Goal: Use online tool/utility: Utilize a website feature to perform a specific function

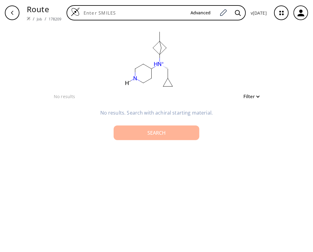
click at [158, 133] on div "Search" at bounding box center [157, 132] width 76 height 5
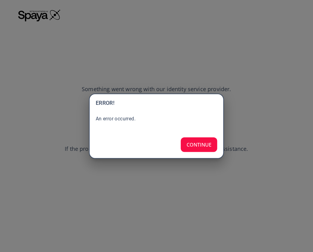
click at [199, 144] on button "CONTINUE" at bounding box center [199, 144] width 37 height 15
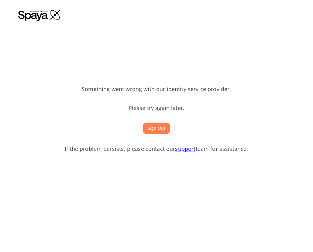
click at [151, 127] on button "Sign Out" at bounding box center [156, 128] width 27 height 11
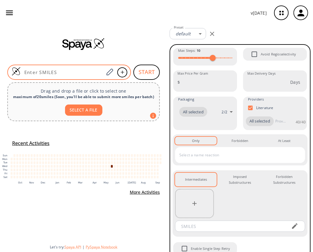
click at [49, 74] on input at bounding box center [62, 72] width 83 height 6
paste input "CC(N1CCC(CC1)[N@H+](C23CC(C2)(C3)C)CC4CC4)=O"
type input "CC(N1CCC(CC1)[N@H+](C23CC(C2)(C3)C)CC4CC4)=O"
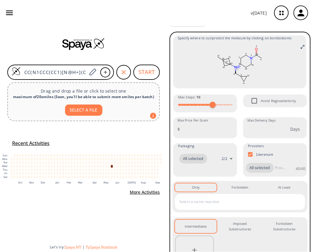
scroll to position [6, 0]
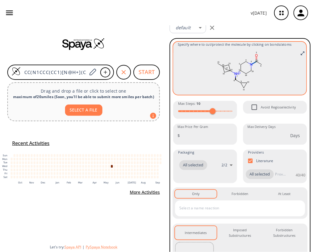
click at [253, 63] on icon at bounding box center [254, 63] width 2 height 1
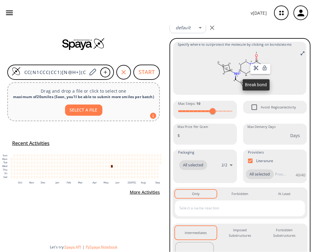
click at [256, 70] on icon at bounding box center [256, 67] width 5 height 5
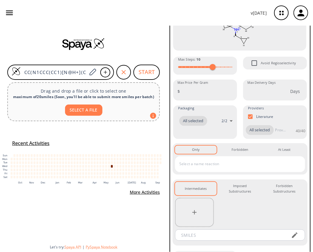
scroll to position [78, 0]
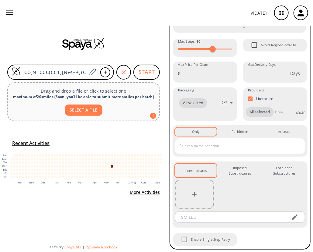
click at [214, 149] on input "text" at bounding box center [236, 146] width 116 height 10
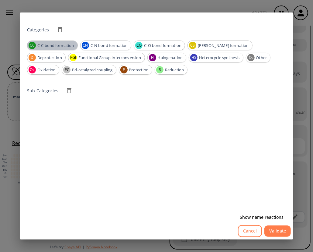
click at [47, 47] on span "C-C bond formation" at bounding box center [55, 46] width 43 height 6
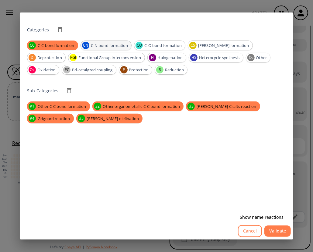
click at [113, 45] on span "C-N bond formation" at bounding box center [110, 46] width 44 height 6
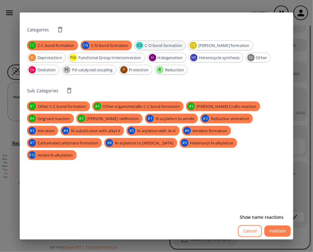
click at [155, 45] on span "C-O bond formation" at bounding box center [163, 46] width 44 height 6
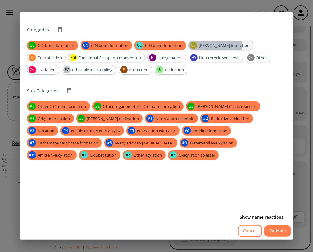
click at [217, 45] on span "C-S bond formation" at bounding box center [224, 46] width 57 height 6
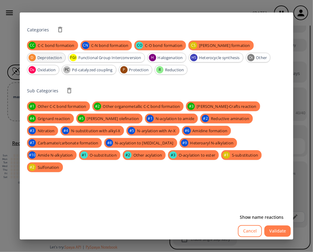
click at [65, 55] on span "Deprotection" at bounding box center [49, 58] width 31 height 6
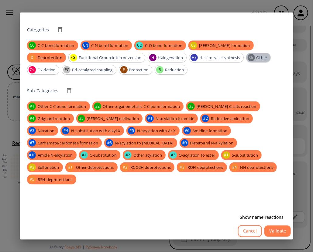
click at [253, 57] on span "Other" at bounding box center [262, 58] width 18 height 6
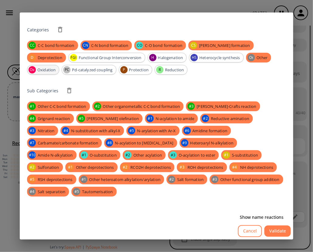
click at [59, 67] on span "Oxidation" at bounding box center [46, 70] width 25 height 6
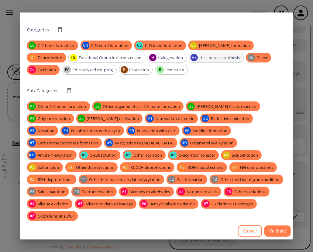
click at [196, 58] on span "Heterocycle synthesis" at bounding box center [219, 58] width 47 height 6
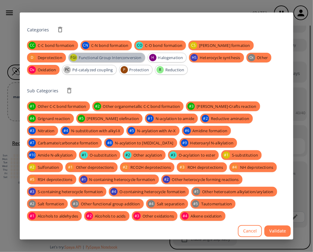
click at [99, 57] on span "Functional Group Interconversion" at bounding box center [110, 58] width 70 height 6
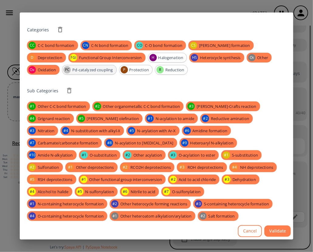
click at [91, 71] on span "Pd-catalyzed coupling" at bounding box center [92, 70] width 47 height 6
click at [166, 56] on span "Halogenation" at bounding box center [171, 58] width 32 height 6
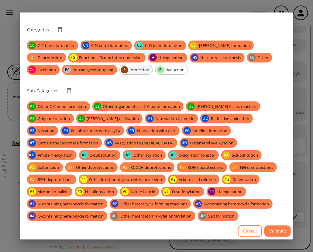
click at [139, 71] on span "Protection" at bounding box center [140, 70] width 26 height 6
click at [175, 71] on span "Reduction" at bounding box center [176, 70] width 26 height 6
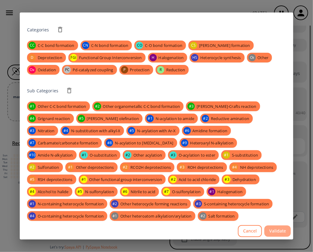
click at [274, 228] on button "Validate" at bounding box center [278, 230] width 26 height 11
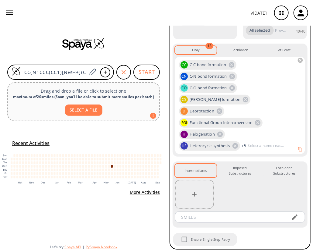
scroll to position [159, 0]
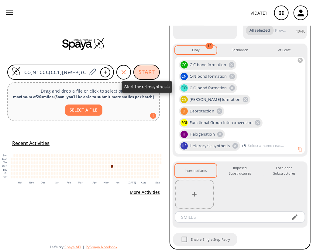
click at [153, 75] on button "START" at bounding box center [147, 71] width 26 height 15
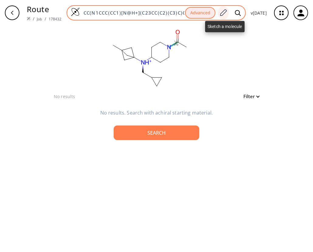
click at [228, 13] on icon at bounding box center [223, 13] width 8 height 8
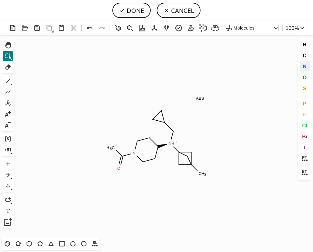
click at [305, 66] on span "N" at bounding box center [305, 66] width 4 height 6
click at [171, 143] on tspan "N" at bounding box center [170, 143] width 3 height 5
click at [134, 13] on button "DONE" at bounding box center [132, 10] width 38 height 15
type input "CC(=O)N1CCC([N@@](CC2CC2)C23CC(C)(C2)C3)CC1"
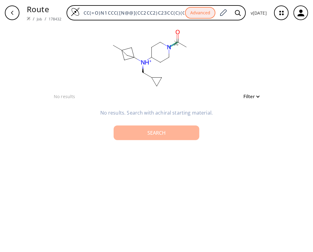
click at [163, 133] on div "Search" at bounding box center [157, 132] width 76 height 5
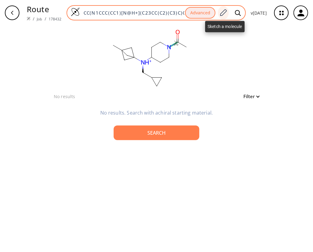
click at [226, 13] on icon at bounding box center [224, 12] width 7 height 7
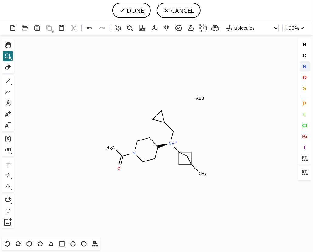
click at [307, 66] on span "N" at bounding box center [305, 66] width 4 height 6
click at [172, 144] on tspan "N" at bounding box center [172, 144] width 3 height 5
click at [141, 9] on button "DONE" at bounding box center [132, 10] width 38 height 15
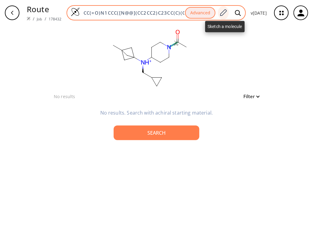
click at [225, 13] on icon at bounding box center [223, 13] width 8 height 8
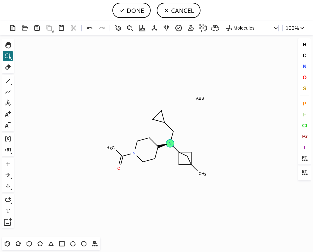
click at [172, 143] on tspan "N" at bounding box center [170, 143] width 3 height 5
click at [9, 126] on icon at bounding box center [8, 125] width 8 height 8
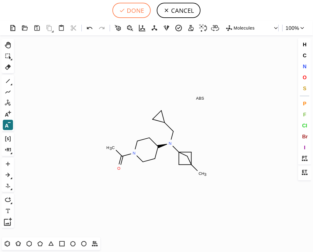
click at [133, 9] on button "DONE" at bounding box center [132, 10] width 38 height 15
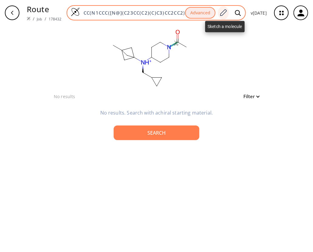
click at [224, 13] on icon at bounding box center [224, 12] width 7 height 7
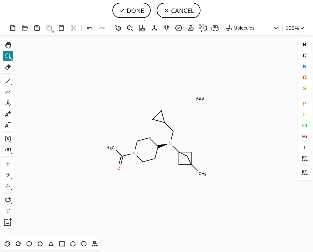
click at [9, 53] on icon at bounding box center [8, 56] width 8 height 8
drag, startPoint x: 104, startPoint y: 136, endPoint x: 127, endPoint y: 177, distance: 46.6
click at [130, 12] on button "DONE" at bounding box center [132, 10] width 38 height 15
type input "N1CCC([N@@](CC2CC2)C23CC(C)(C2)C3)CC1"
click at [130, 12] on input "N1CCC([N@@](CC2CC2)C23CC(C)(C2)C3)CC1" at bounding box center [132, 13] width 105 height 6
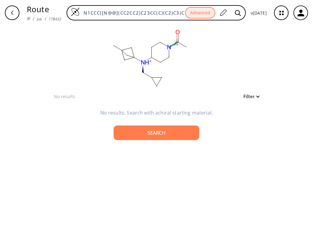
click at [251, 48] on div "clear" at bounding box center [156, 59] width 210 height 67
click at [17, 7] on div "button" at bounding box center [12, 12] width 15 height 15
click at [16, 12] on div "button" at bounding box center [12, 12] width 15 height 15
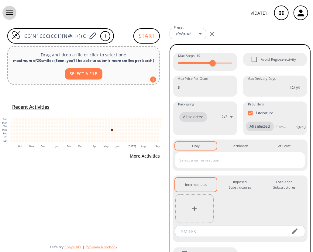
click at [16, 11] on button "button" at bounding box center [9, 13] width 14 height 14
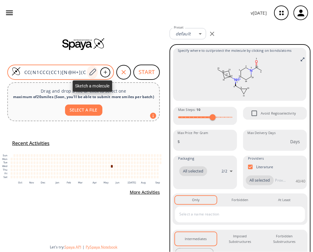
click at [92, 69] on icon at bounding box center [93, 72] width 8 height 8
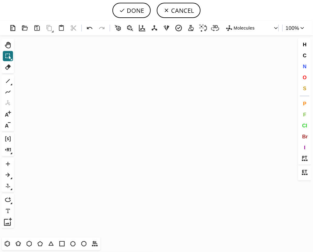
scroll to position [214, 0]
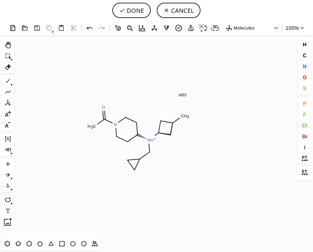
click at [139, 138] on icon "Created with Raphaël 2.3.0 C H 3 N N H + C H 3 O ABS" at bounding box center [156, 136] width 280 height 202
click at [151, 139] on tspan "H" at bounding box center [151, 139] width 3 height 5
click at [8, 125] on icon at bounding box center [8, 125] width 8 height 8
click at [150, 141] on tspan "H" at bounding box center [151, 139] width 3 height 5
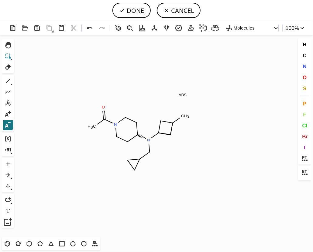
click at [5, 55] on icon at bounding box center [8, 56] width 8 height 8
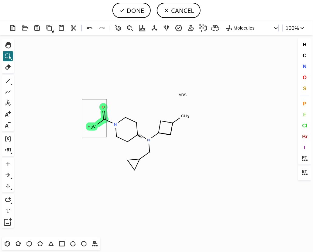
drag, startPoint x: 82, startPoint y: 99, endPoint x: 107, endPoint y: 137, distance: 44.9
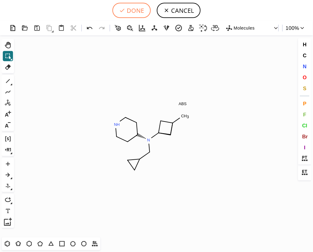
click at [137, 9] on button "DONE" at bounding box center [132, 10] width 38 height 15
type input "N1CCC([N@@](CC2CC2)C23CC(C)(C2)C3)CC1"
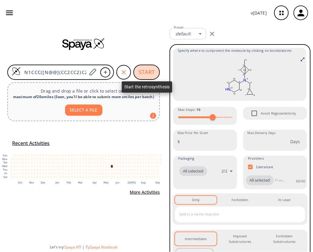
click at [147, 74] on button "START" at bounding box center [147, 71] width 26 height 15
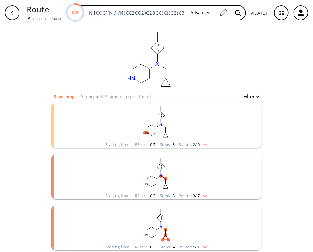
click at [262, 63] on div "clear Searching... 6 unique & 8 similar routes found Filter Starting from: RSco…" at bounding box center [156, 155] width 225 height 258
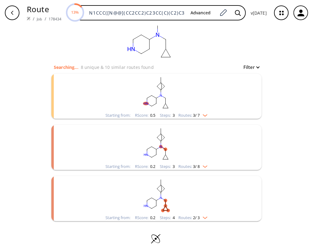
scroll to position [29, 0]
click at [158, 102] on rect "clusters" at bounding box center [157, 93] width 158 height 38
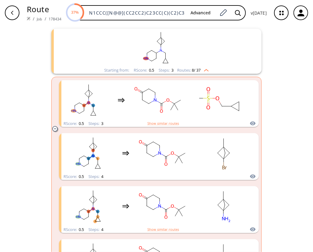
scroll to position [74, 0]
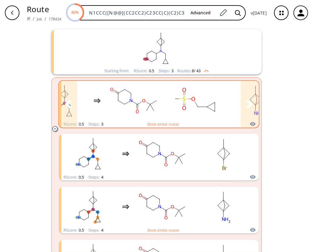
click at [210, 97] on rect "clusters" at bounding box center [195, 101] width 55 height 38
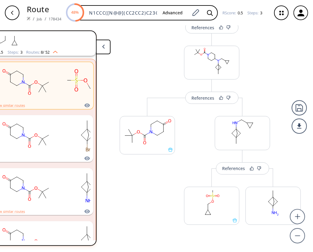
scroll to position [72, 0]
click at [234, 169] on div "References" at bounding box center [234, 168] width 23 height 4
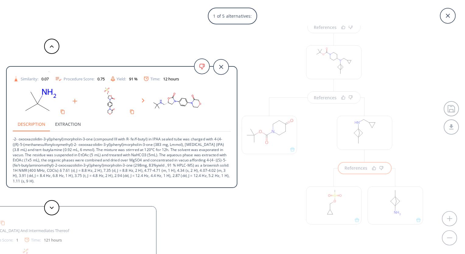
scroll to position [22, 0]
drag, startPoint x: 462, startPoint y: 102, endPoint x: 464, endPoint y: 33, distance: 69.1
click at [313, 34] on html "Route / Job / 178434 N1CCC([N@@](CC2CC2)C23CC(C)(C2)C3)CC1 Advanced RScore : 0.…" at bounding box center [232, 127] width 465 height 254
click at [313, 18] on icon at bounding box center [447, 15] width 15 height 15
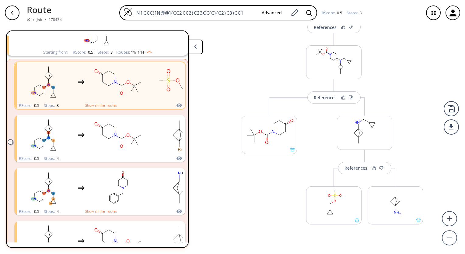
click at [196, 43] on button at bounding box center [195, 47] width 15 height 15
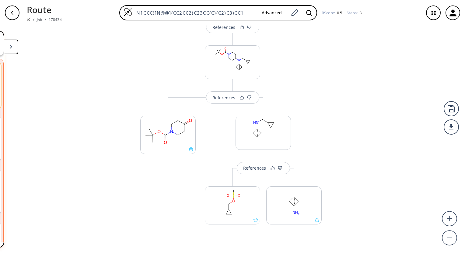
click at [11, 47] on polygon at bounding box center [11, 46] width 2 height 4
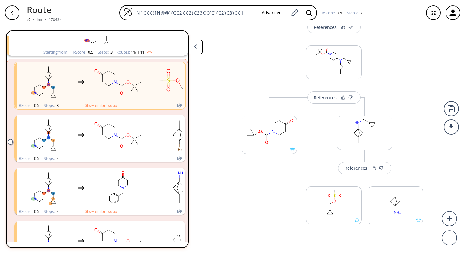
click at [19, 38] on rect "clusters" at bounding box center [97, 30] width 158 height 38
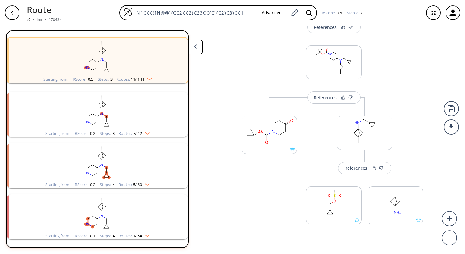
scroll to position [24, 0]
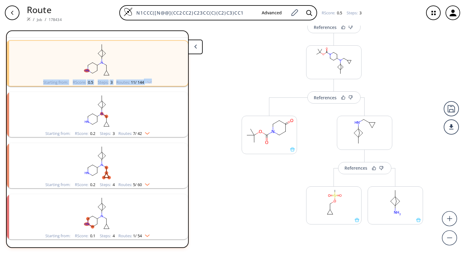
drag, startPoint x: 188, startPoint y: 88, endPoint x: 190, endPoint y: 53, distance: 35.0
click at [190, 53] on div "24 unique & 276 similar routes found 1st Disconnections Filter clear Starting f…" at bounding box center [104, 138] width 196 height 217
click at [167, 63] on rect "clusters" at bounding box center [97, 60] width 158 height 38
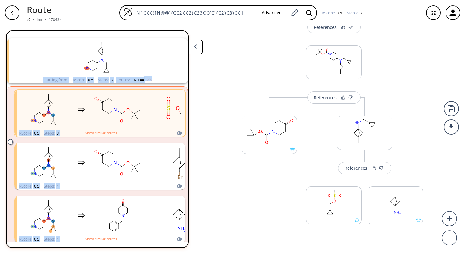
click at [14, 13] on icon "button" at bounding box center [12, 12] width 5 height 5
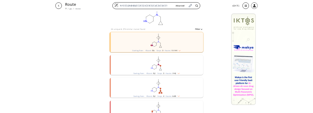
scroll to position [50, 0]
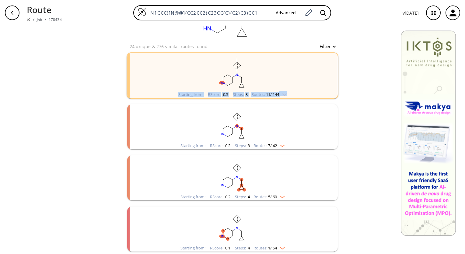
click at [313, 100] on div "clear 24 unique & 276 similar routes found Filter Starting from: RScore : 0.5 S…" at bounding box center [232, 115] width 465 height 279
click at [313, 122] on div "clear 24 unique & 276 similar routes found Filter Starting from: RScore : 0.5 S…" at bounding box center [232, 115] width 465 height 279
click at [313, 85] on div "clear 24 unique & 276 similar routes found Filter Starting from: RScore : 0.5 S…" at bounding box center [232, 115] width 465 height 279
click at [248, 78] on rect "clusters" at bounding box center [232, 72] width 158 height 38
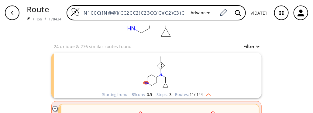
click at [16, 12] on div "button" at bounding box center [12, 12] width 15 height 15
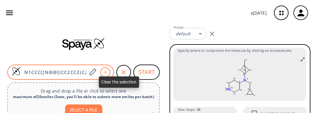
click at [121, 70] on icon "button" at bounding box center [123, 71] width 7 height 7
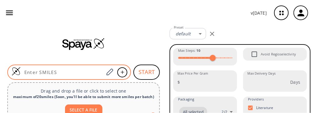
click at [28, 74] on input at bounding box center [62, 72] width 83 height 6
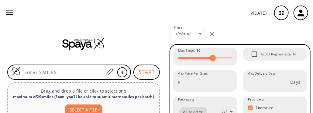
paste input "O=C(C)N[C@@H](C(N1CCC(CC1)[N@@H+](C23CC(C2)(C3)C)C[C@H](CC4CC4)C)=O)Cc5ccn(C)c5"
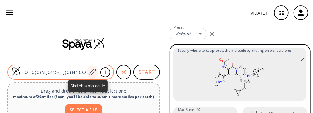
click at [89, 73] on icon at bounding box center [93, 72] width 8 height 8
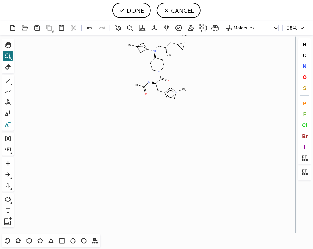
click at [5, 125] on icon at bounding box center [8, 125] width 8 height 8
click at [155, 50] on tspan "H" at bounding box center [155, 51] width 2 height 3
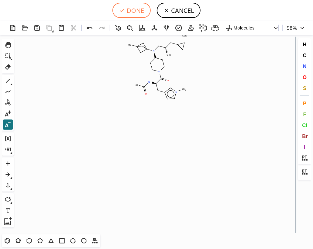
click at [134, 11] on button "DONE" at bounding box center [132, 10] width 38 height 15
type input "O=C(N[C@H](Cc1c[n](C)cc1)C(=O)N1CCC([N@](C[C@@H](C)CC2CC2)C23CC(C)(C2)C3)CC1)C"
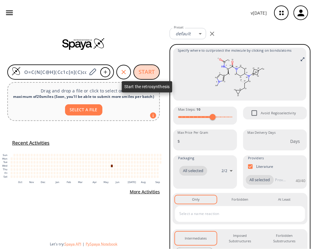
click at [151, 70] on button "START" at bounding box center [147, 71] width 26 height 15
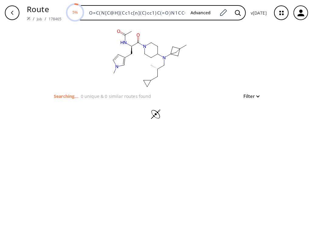
click at [11, 12] on icon "button" at bounding box center [12, 12] width 5 height 5
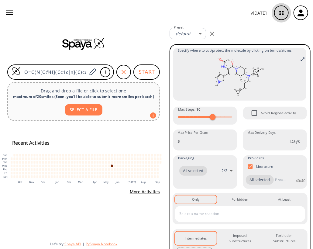
click at [282, 13] on icon "button" at bounding box center [282, 13] width 16 height 16
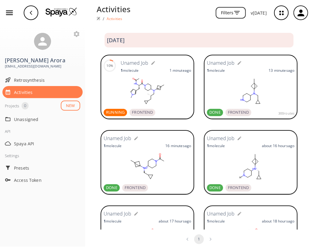
click at [12, 11] on icon "button" at bounding box center [9, 12] width 9 height 9
click at [11, 12] on icon "button" at bounding box center [9, 12] width 9 height 9
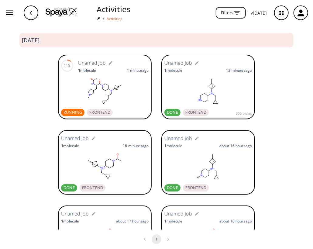
click at [12, 12] on icon "button" at bounding box center [9, 12] width 9 height 9
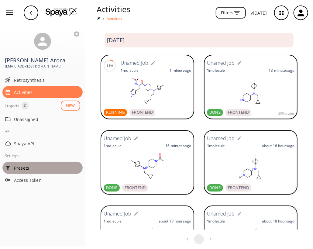
click at [25, 169] on span "Presets" at bounding box center [47, 168] width 66 height 6
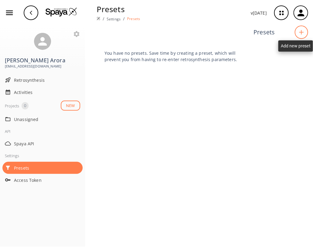
click at [301, 31] on icon at bounding box center [302, 32] width 6 height 5
type input "NA-Preset1"
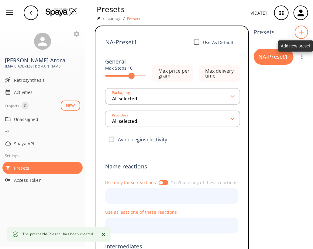
type input "All selected"
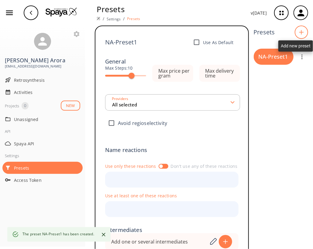
type input "All selected"
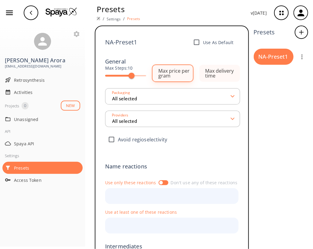
click at [176, 72] on div "Max price per gram" at bounding box center [175, 73] width 35 height 10
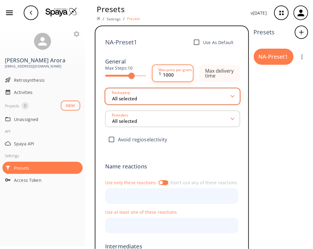
type input "1000"
click at [231, 97] on polygon at bounding box center [233, 96] width 4 height 2
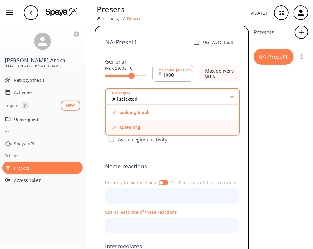
click at [115, 127] on input "checkbox" at bounding box center [166, 128] width 107 height 4
checkbox input "true"
type input "1 selected"
checkbox input "false"
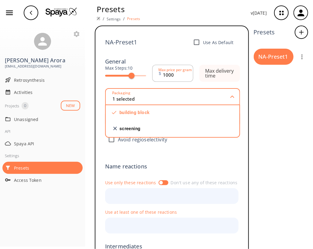
click at [242, 147] on div "NA-Preset1 Use As Default General Max Steps: 10 $ 1000 Max price per gram build…" at bounding box center [172, 186] width 154 height 321
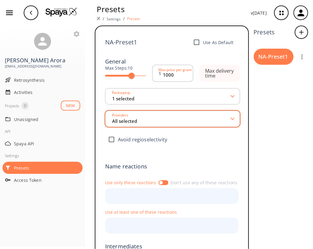
click at [229, 121] on div "Providers All selected" at bounding box center [172, 119] width 135 height 16
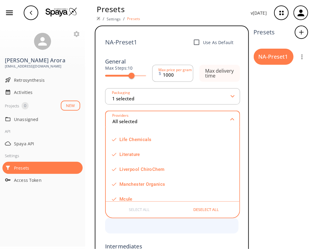
scroll to position [405, 0]
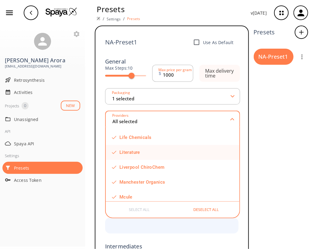
click at [113, 154] on div "Literature" at bounding box center [173, 152] width 134 height 15
type input "40 selected"
checkbox input "false"
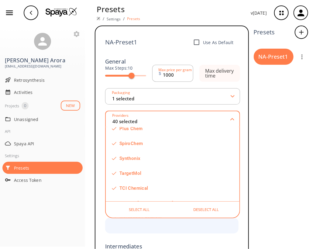
scroll to position [560, 0]
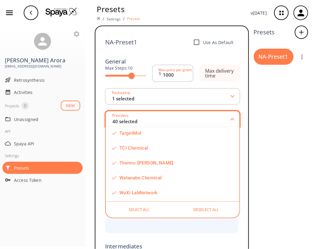
click at [230, 119] on icon at bounding box center [232, 119] width 4 height 3
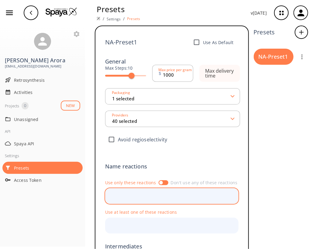
click at [151, 198] on input "text" at bounding box center [167, 196] width 119 height 11
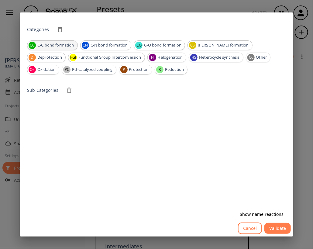
click at [49, 43] on span "C-C bond formation" at bounding box center [55, 45] width 43 height 6
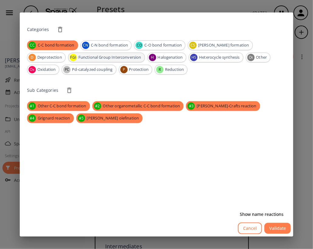
click at [75, 56] on span "Functional Group Interconversion" at bounding box center [110, 57] width 70 height 6
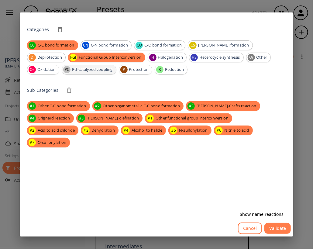
click at [69, 69] on span "Pd-catalyzed coupling" at bounding box center [92, 70] width 47 height 6
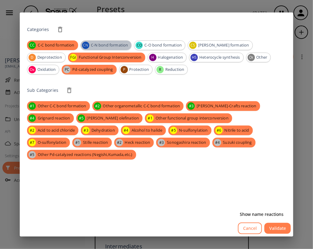
click at [94, 43] on span "C-N bond formation" at bounding box center [110, 45] width 44 height 6
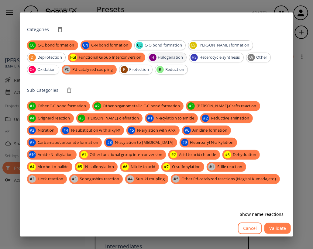
click at [155, 59] on span "Halogenation" at bounding box center [171, 57] width 32 height 6
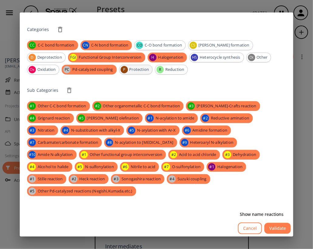
click at [126, 70] on span "Protection" at bounding box center [139, 70] width 26 height 6
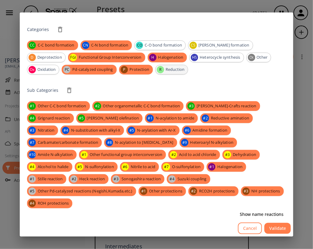
click at [162, 71] on span "Reduction" at bounding box center [175, 70] width 26 height 6
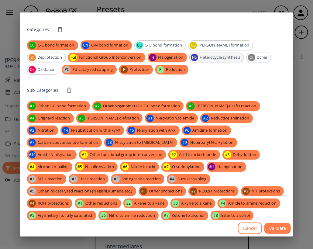
click at [196, 58] on span "Heterocycle synthesis" at bounding box center [219, 57] width 47 height 6
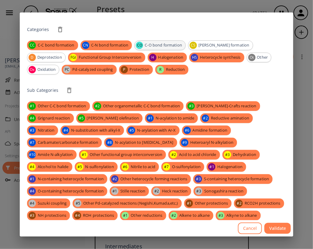
click at [167, 44] on span "C-O bond formation" at bounding box center [163, 45] width 44 height 6
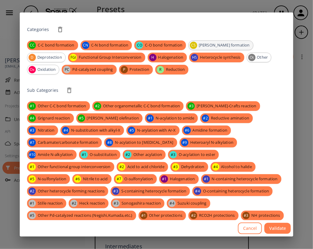
click at [217, 45] on span "C-S bond formation" at bounding box center [224, 45] width 57 height 6
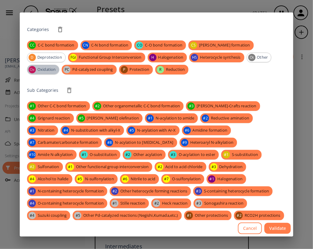
click at [42, 67] on span "Oxidation" at bounding box center [46, 70] width 25 height 6
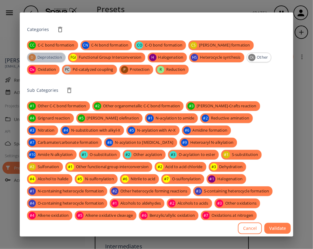
click at [54, 57] on span "Deprotection" at bounding box center [49, 57] width 31 height 6
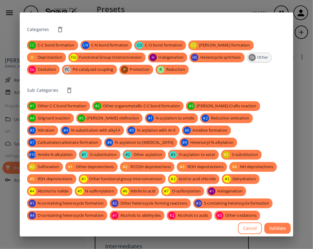
click at [261, 57] on span "Other" at bounding box center [263, 57] width 18 height 6
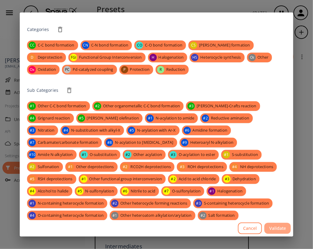
click at [279, 229] on button "Validate" at bounding box center [278, 228] width 26 height 11
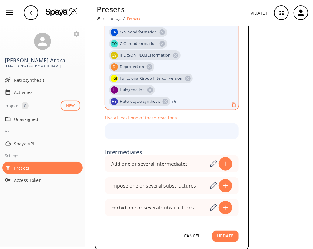
scroll to position [179, 0]
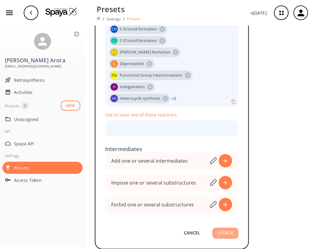
click at [223, 235] on button "UPDATE" at bounding box center [226, 233] width 26 height 11
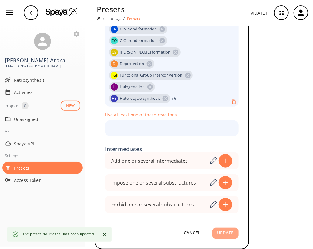
click at [221, 232] on button "UPDATE" at bounding box center [226, 233] width 26 height 11
click at [220, 235] on button "UPDATE" at bounding box center [226, 233] width 26 height 11
click at [224, 237] on button "UPDATE" at bounding box center [226, 233] width 26 height 11
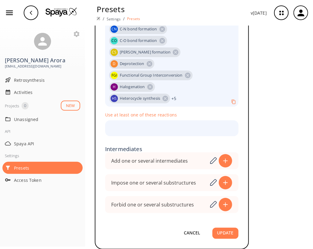
click at [226, 232] on button "UPDATE" at bounding box center [226, 233] width 26 height 11
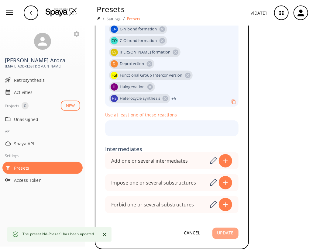
click at [226, 232] on button "UPDATE" at bounding box center [226, 233] width 26 height 11
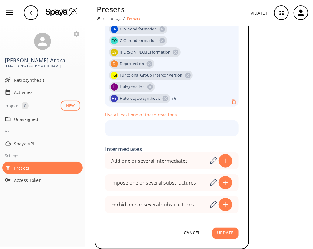
click at [229, 235] on button "UPDATE" at bounding box center [226, 233] width 26 height 11
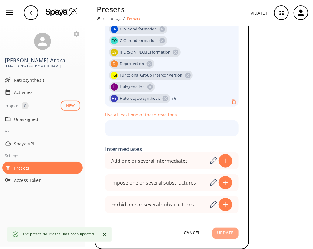
click at [217, 232] on button "UPDATE" at bounding box center [226, 233] width 26 height 11
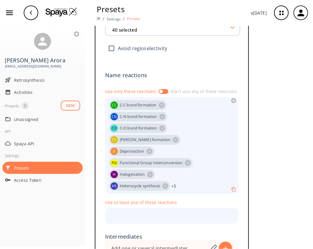
scroll to position [0, 0]
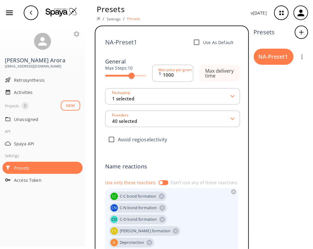
click at [299, 58] on icon "button" at bounding box center [302, 56] width 7 height 7
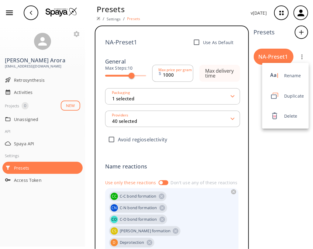
click at [294, 76] on span "Rename" at bounding box center [294, 75] width 20 height 6
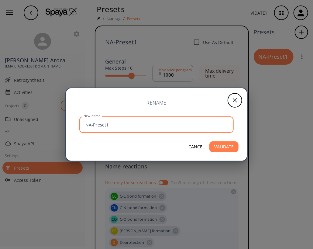
click at [140, 126] on input "NA-Preset1" at bounding box center [157, 124] width 153 height 16
type input "NA-Preset1-BB-noLit-has-NamedR"
click at [224, 147] on button "VALIDATE" at bounding box center [224, 146] width 29 height 11
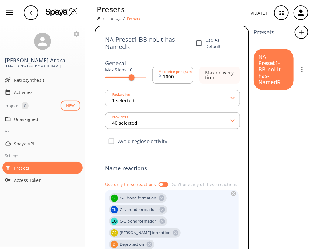
click at [282, 12] on icon "button" at bounding box center [282, 13] width 16 height 16
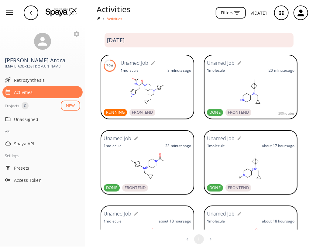
click at [147, 78] on rect at bounding box center [148, 91] width 88 height 30
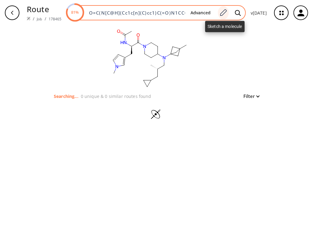
click at [227, 15] on icon at bounding box center [223, 13] width 8 height 8
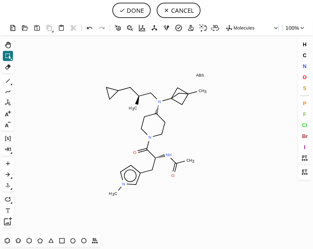
drag, startPoint x: 8, startPoint y: 67, endPoint x: 16, endPoint y: 64, distance: 8.1
click at [8, 67] on icon at bounding box center [8, 66] width 6 height 5
drag, startPoint x: 189, startPoint y: 160, endPoint x: 171, endPoint y: 187, distance: 32.4
click at [7, 79] on icon at bounding box center [8, 81] width 8 height 8
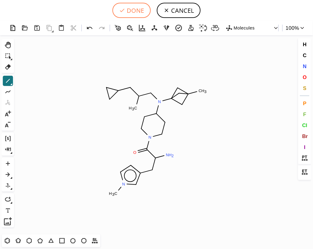
click at [137, 11] on button "DONE" at bounding box center [132, 10] width 38 height 15
type input "NC(C(N1CCC(N(C23CC(C2)(C)C3)CC(CC2CC2)C)CC1)=O)Cc1cc[n](C)c1"
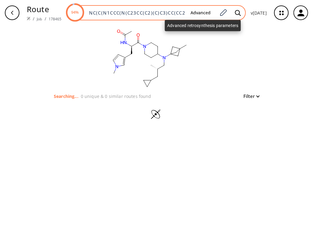
click at [207, 14] on button "Advanced" at bounding box center [201, 12] width 30 height 11
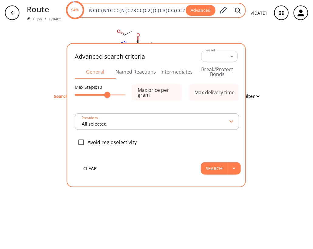
scroll to position [0, 68]
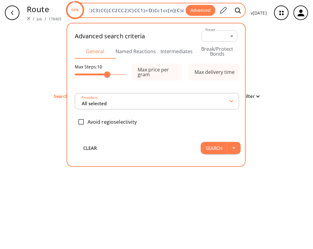
type input "All selected"
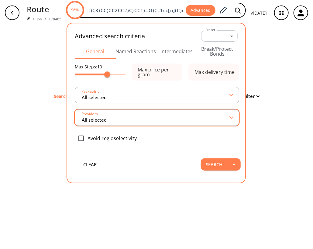
scroll to position [0, 0]
click at [232, 117] on polygon at bounding box center [232, 117] width 4 height 2
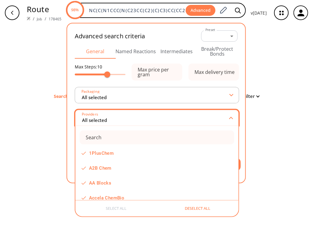
click at [231, 117] on icon at bounding box center [231, 118] width 4 height 3
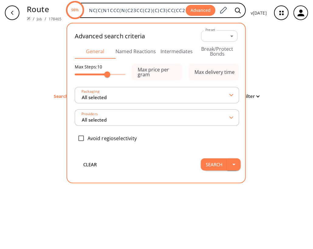
click at [236, 164] on icon "button" at bounding box center [234, 165] width 3 height 2
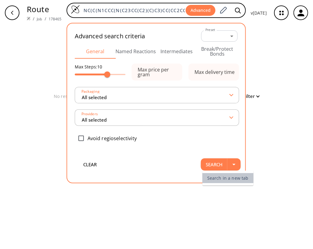
click at [237, 179] on li "Search in a new tab" at bounding box center [228, 178] width 51 height 10
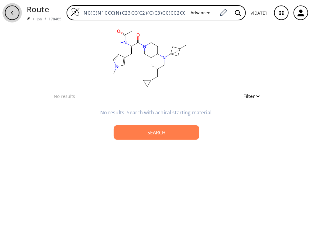
click at [12, 13] on icon "button" at bounding box center [12, 13] width 2 height 4
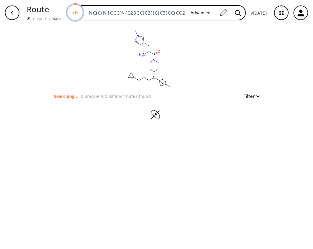
click at [283, 14] on icon "button" at bounding box center [282, 13] width 4 height 4
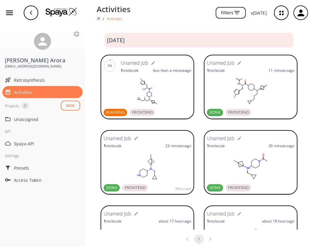
click at [228, 87] on rect at bounding box center [251, 91] width 88 height 30
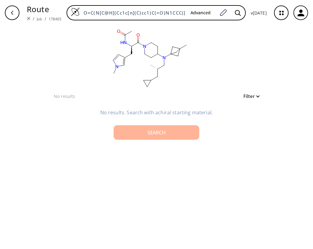
click at [157, 131] on div "Search" at bounding box center [157, 132] width 76 height 5
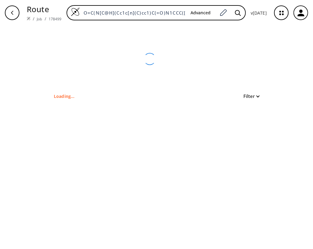
type input "CC(=O)NC(Cc1ccn(C)c1)C(=O)N1CCC(N(CC(C)CC2CC2)C23CC(C)(C2)C3)CC1"
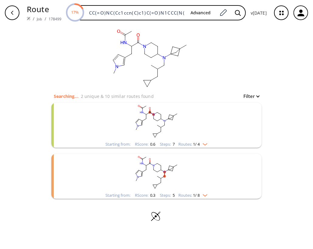
click at [193, 129] on rect "clusters" at bounding box center [157, 122] width 158 height 38
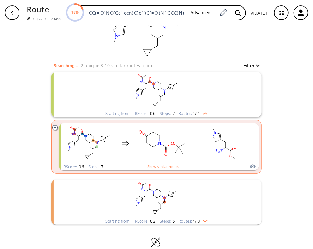
scroll to position [33, 0]
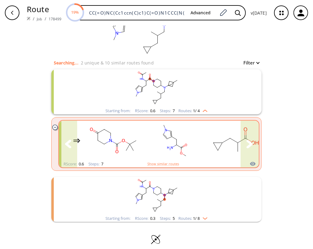
click at [183, 142] on rect "clusters" at bounding box center [175, 141] width 55 height 38
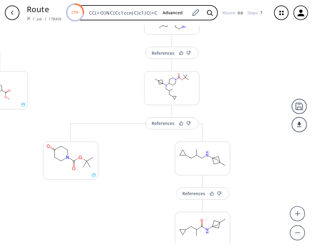
scroll to position [119, 0]
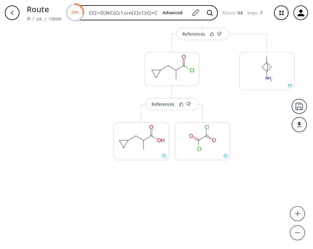
scroll to position [345, 0]
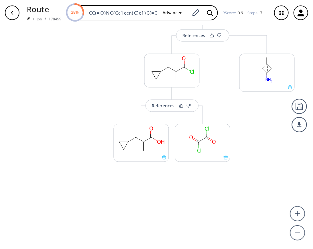
click at [68, 168] on div "More routes from here" at bounding box center [70, 53] width 61 height 316
click at [159, 159] on div at bounding box center [141, 143] width 55 height 38
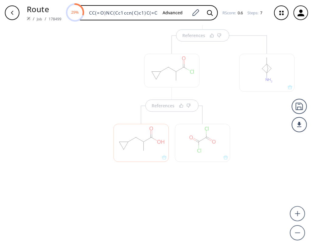
scroll to position [347, 0]
click at [160, 157] on div at bounding box center [141, 141] width 55 height 38
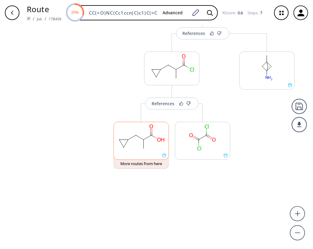
scroll to position [5, 0]
click at [162, 154] on icon at bounding box center [164, 155] width 4 height 4
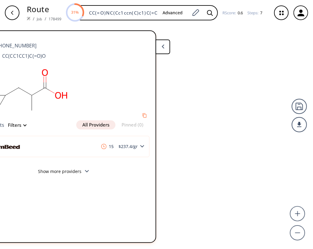
scroll to position [0, 0]
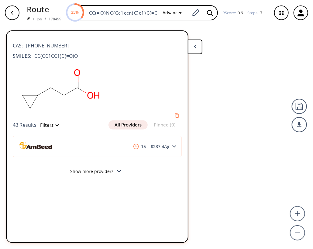
click at [91, 168] on button "Show more providers" at bounding box center [97, 172] width 169 height 14
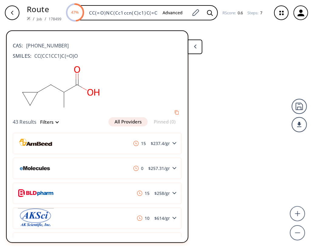
click at [200, 42] on button at bounding box center [195, 47] width 15 height 15
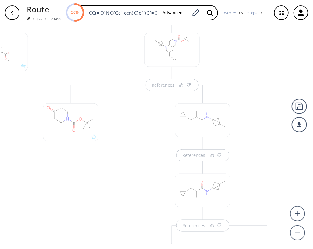
scroll to position [153, 0]
click at [300, 124] on div at bounding box center [299, 124] width 15 height 15
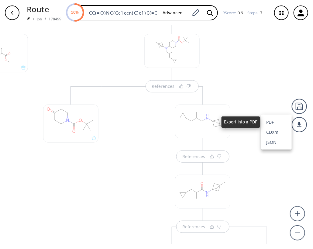
click at [270, 121] on li "PDF" at bounding box center [277, 122] width 30 height 10
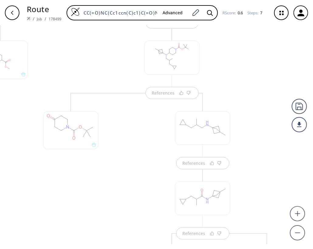
scroll to position [142, 0]
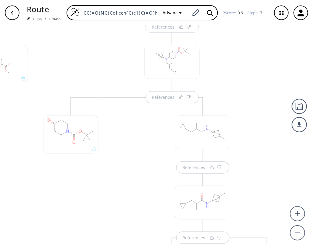
click at [12, 13] on icon "button" at bounding box center [12, 12] width 5 height 5
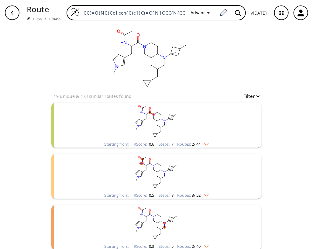
click at [12, 12] on icon "button" at bounding box center [12, 13] width 2 height 4
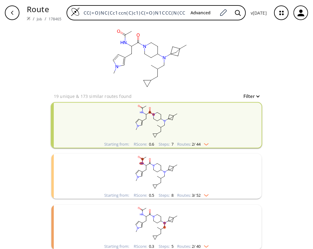
type input "O=C(N[C@H](Cc1c[n](C)cc1)C(=O)N1CCC([N@](C[C@@H](C)CC2CC2)C23CC(C)(C2)C3)CC1)C"
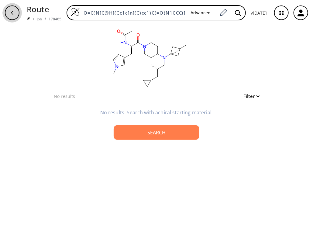
click at [12, 12] on icon "button" at bounding box center [12, 13] width 2 height 4
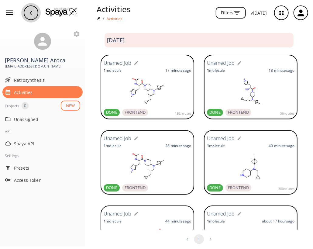
click at [32, 12] on icon "button" at bounding box center [31, 12] width 5 height 5
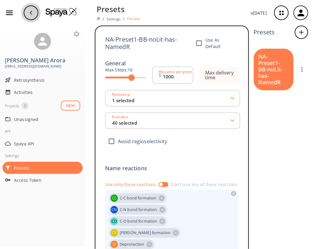
click at [31, 12] on icon "button" at bounding box center [31, 13] width 2 height 4
